Goal: Information Seeking & Learning: Learn about a topic

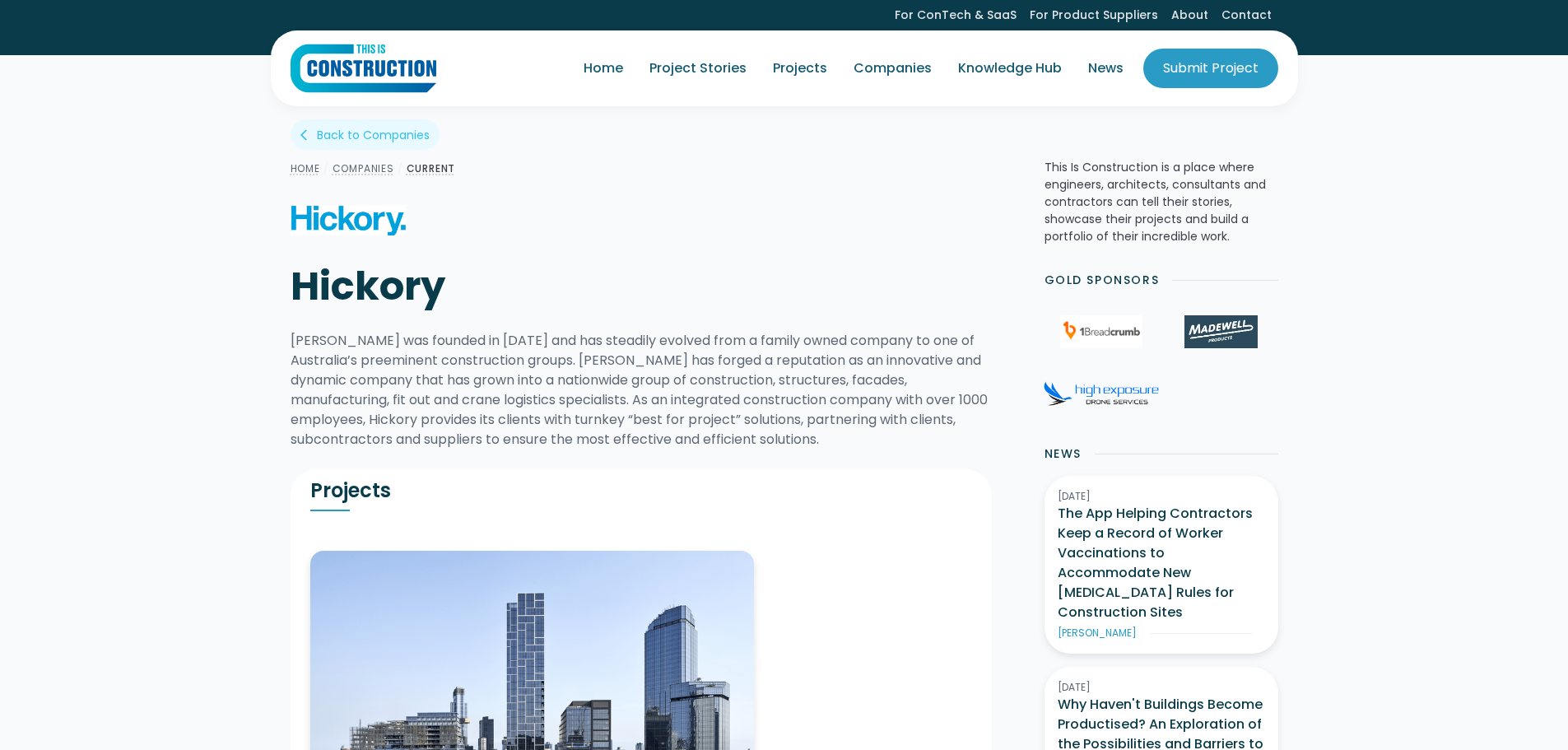
scroll to position [412, 0]
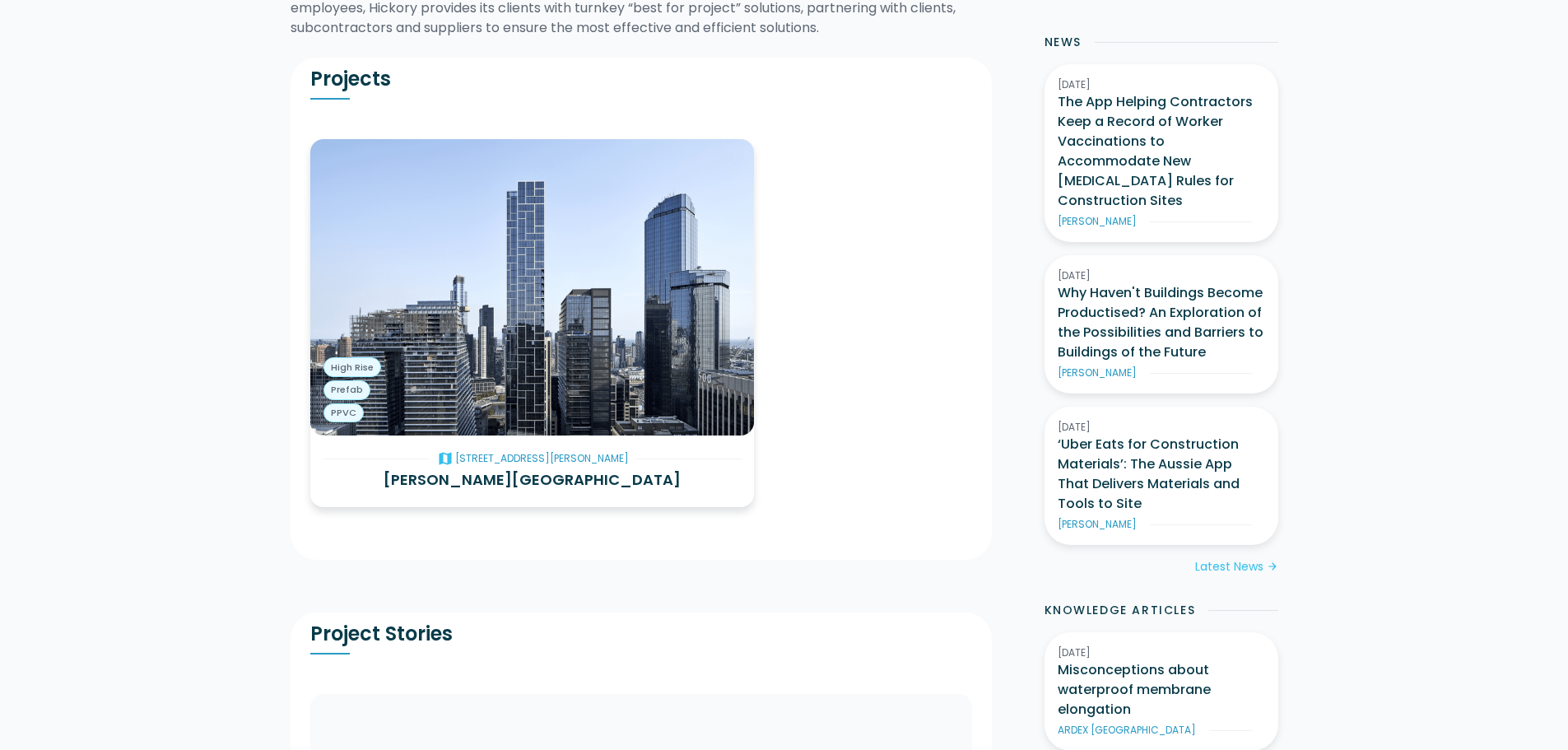
click at [548, 480] on h3 "[PERSON_NAME][GEOGRAPHIC_DATA]" at bounding box center [532, 479] width 418 height 22
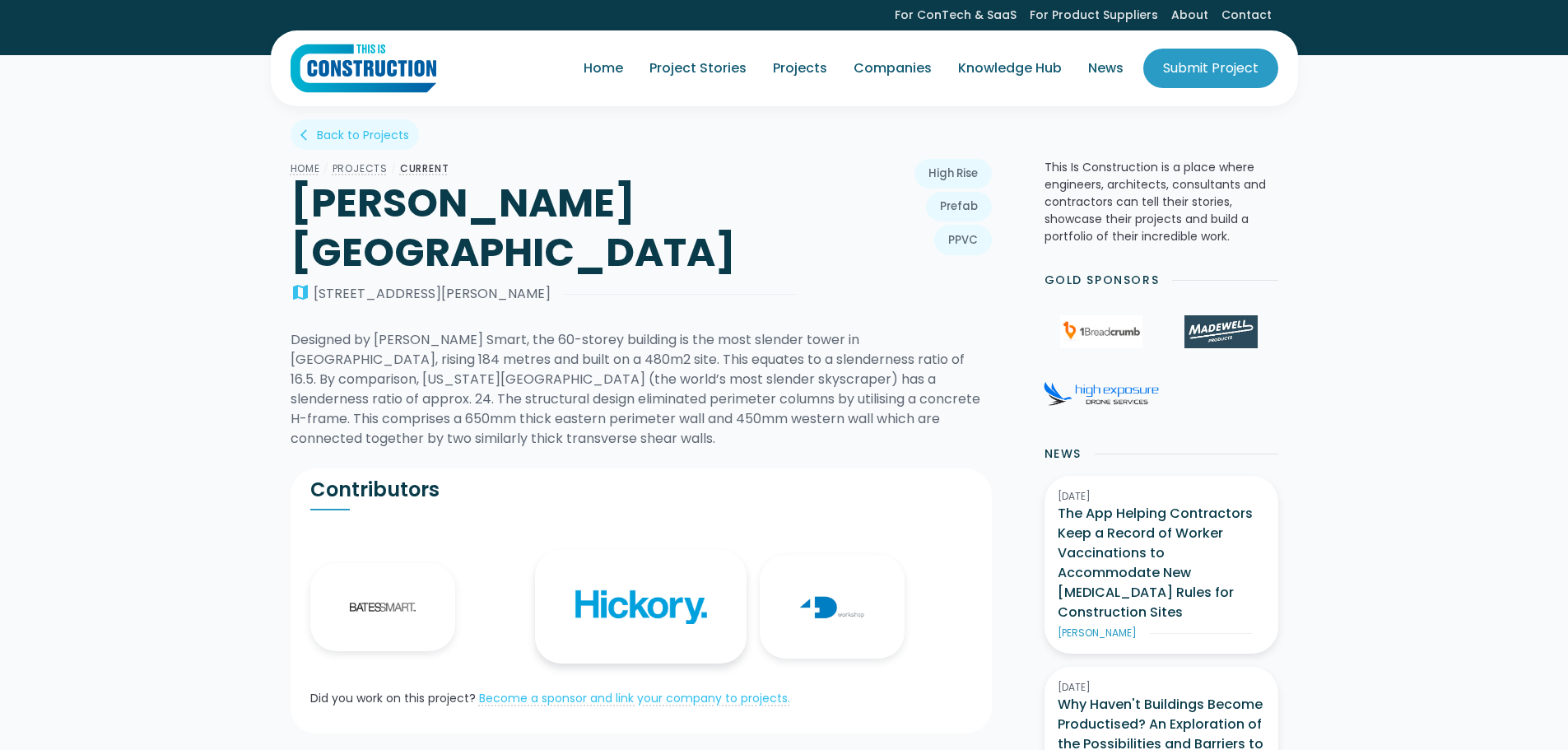
click at [647, 550] on link "Hickory" at bounding box center [641, 607] width 211 height 114
